Goal: Task Accomplishment & Management: Manage account settings

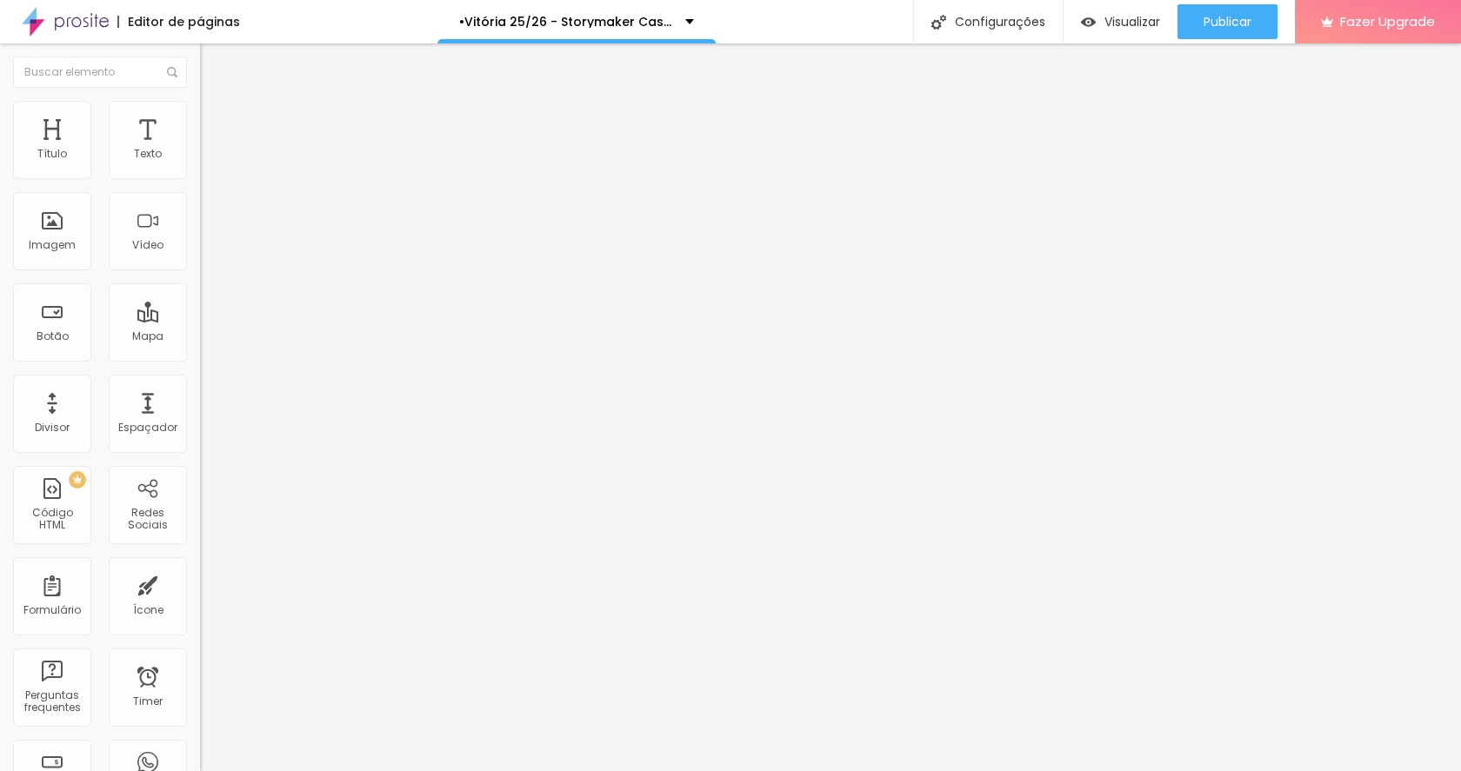
click at [990, 19] on div "Configurações" at bounding box center [988, 21] width 150 height 43
drag, startPoint x: 830, startPoint y: 278, endPoint x: 577, endPoint y: 278, distance: 253.1
drag, startPoint x: 664, startPoint y: 271, endPoint x: 575, endPoint y: 267, distance: 88.8
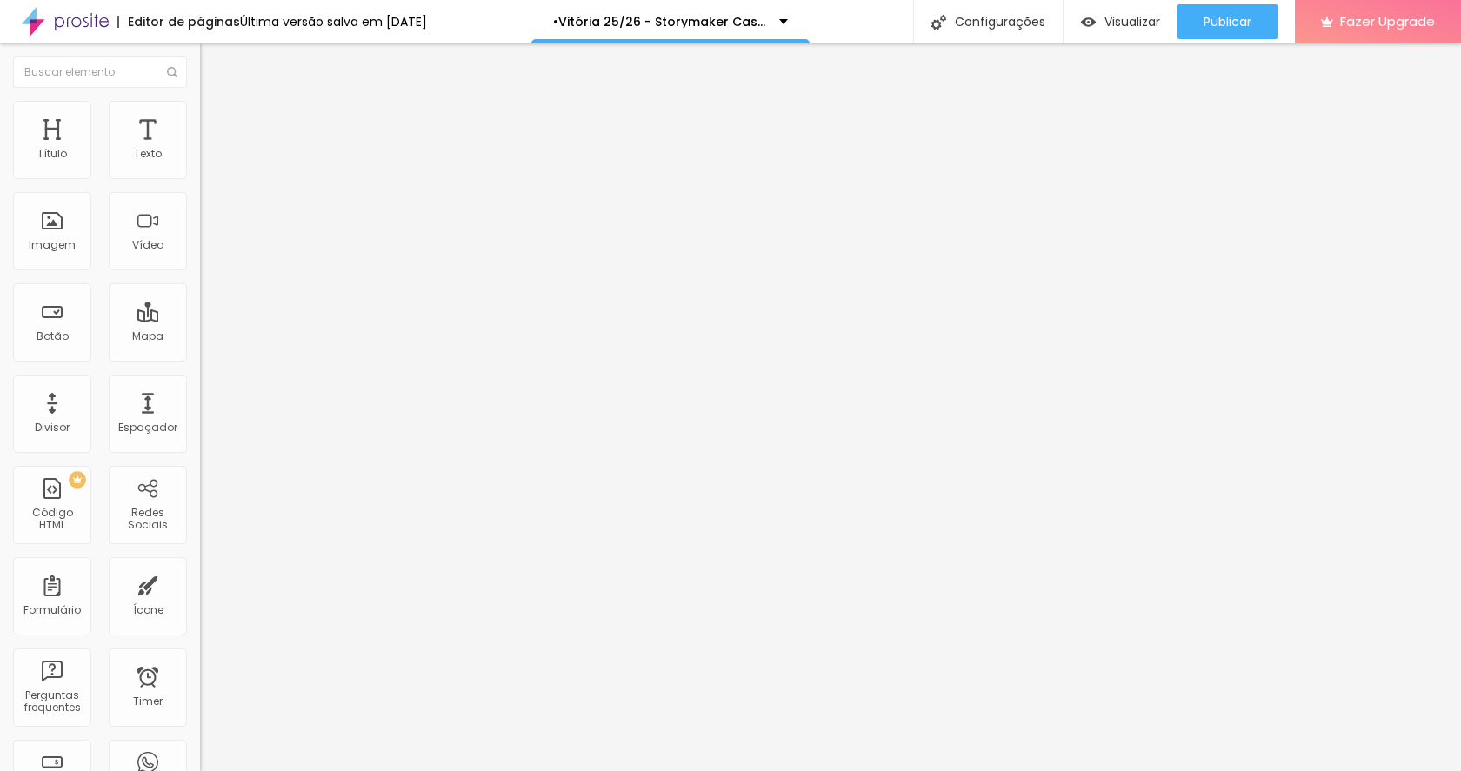
type input "/storymaker-vix"
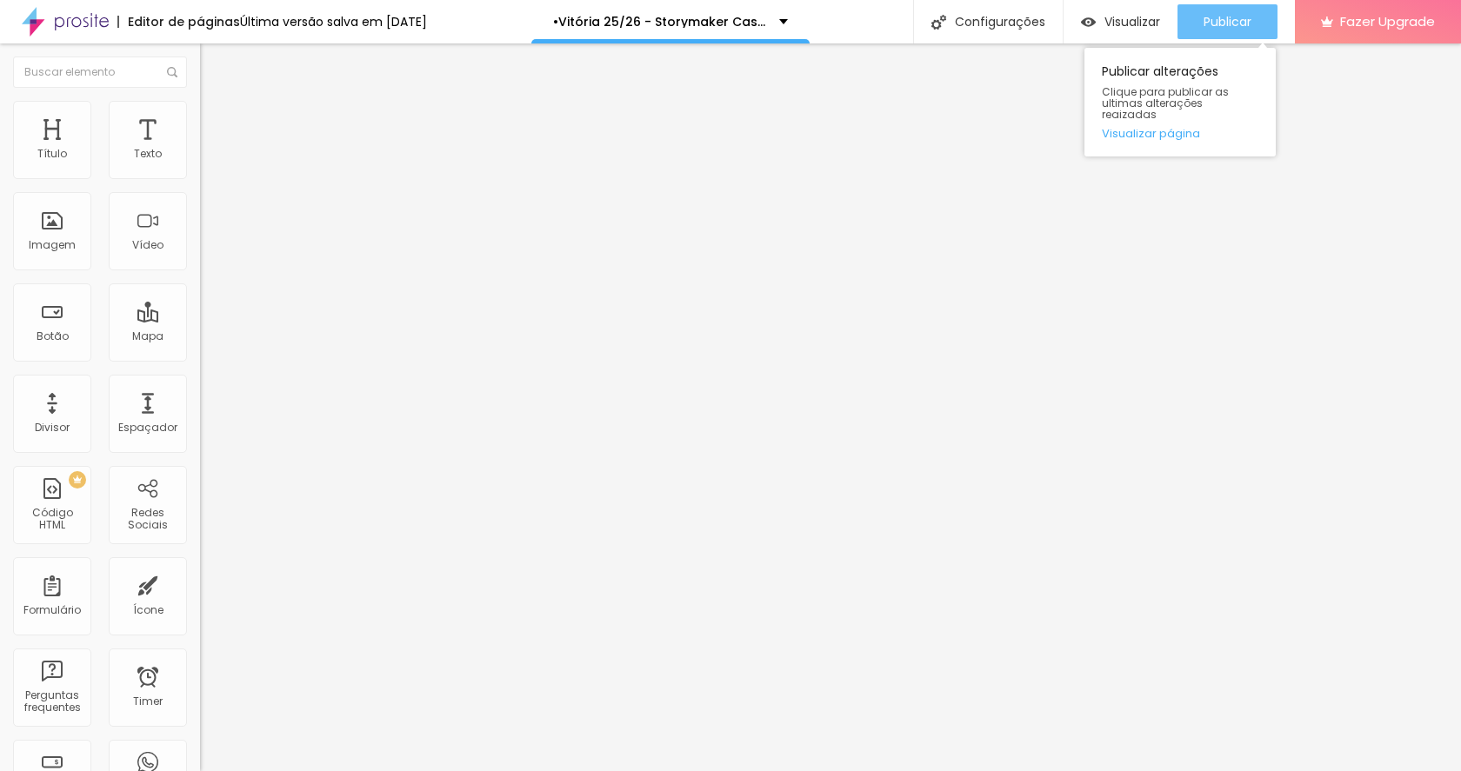
click at [1250, 15] on span "Publicar" at bounding box center [1228, 22] width 48 height 14
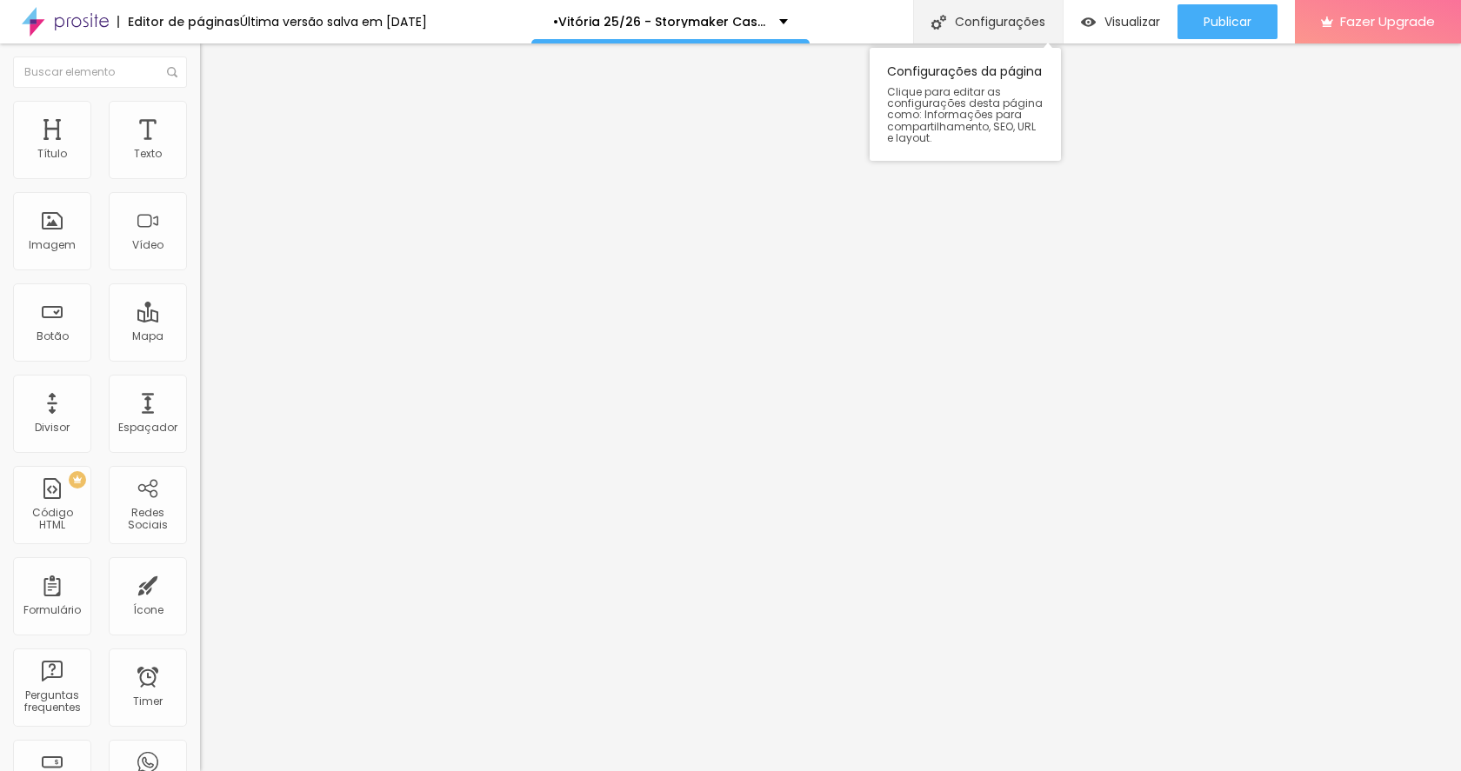
click at [1014, 14] on div "Configurações" at bounding box center [988, 21] width 150 height 43
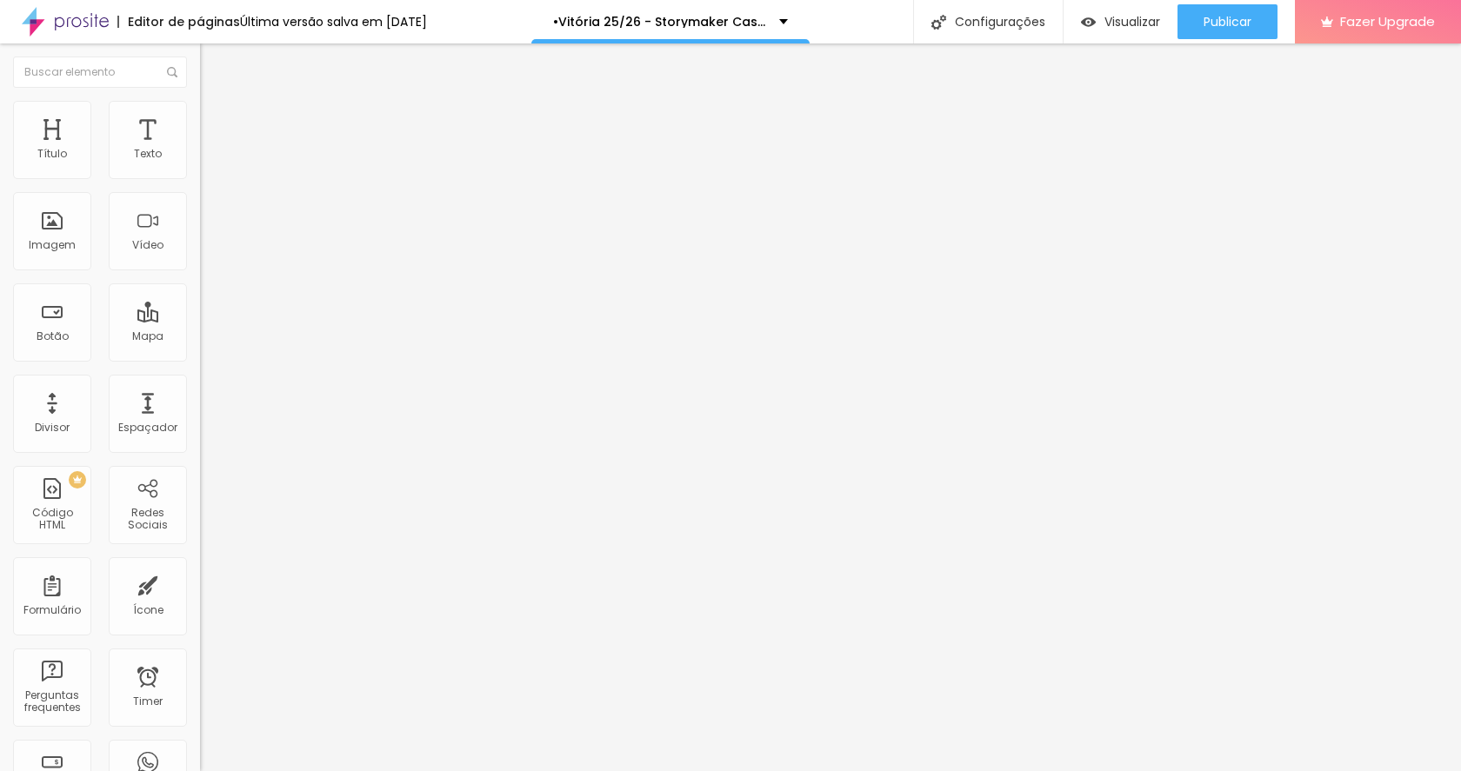
drag, startPoint x: 782, startPoint y: 269, endPoint x: 436, endPoint y: 264, distance: 346.2
